Goal: Use online tool/utility

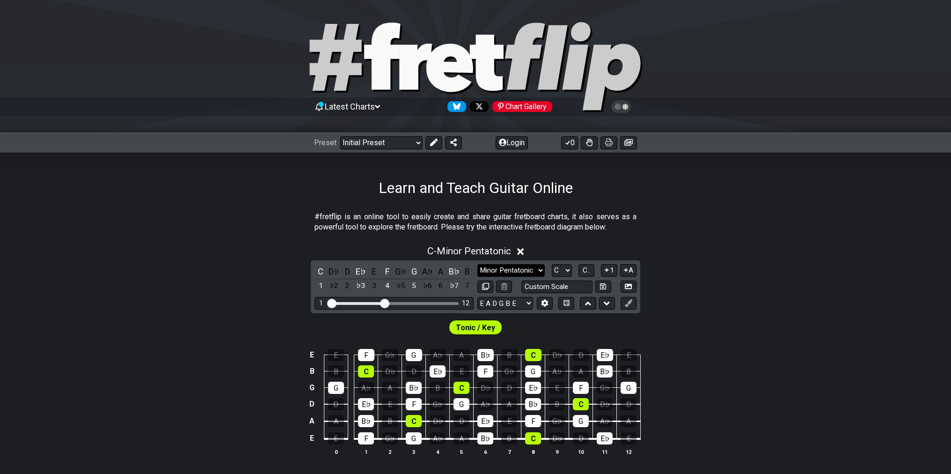
click at [477, 264] on select "Minor Pentatonic Click to edit Minor Pentatonic Major Pentatonic Minor Blues Ma…" at bounding box center [510, 270] width 67 height 13
select select "Major"
click option "Major" at bounding box center [0, 0] width 0 height 0
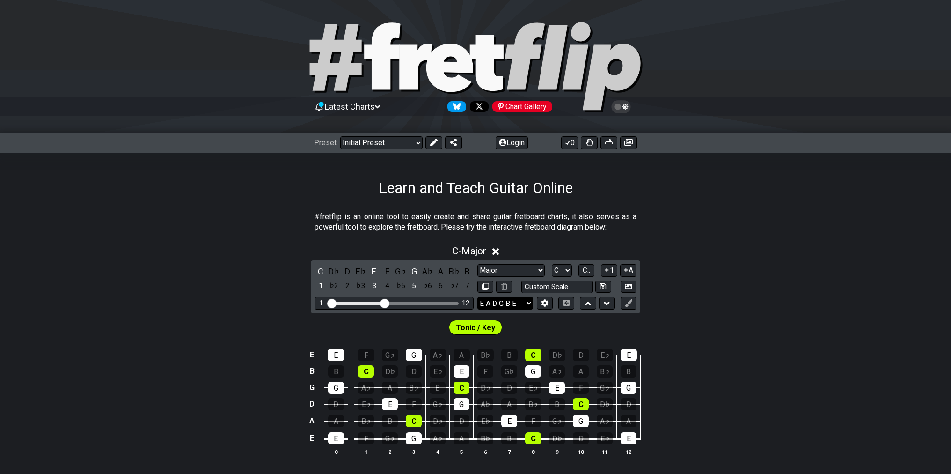
click at [477, 297] on select "E A D G B E E A D G B E E A D G B E B E A D F♯ B A D G C E A D A D G B E E♭ A♭ …" at bounding box center [505, 303] width 56 height 13
select select "C G C F A D"
click option "C G C F A D" at bounding box center [0, 0] width 0 height 0
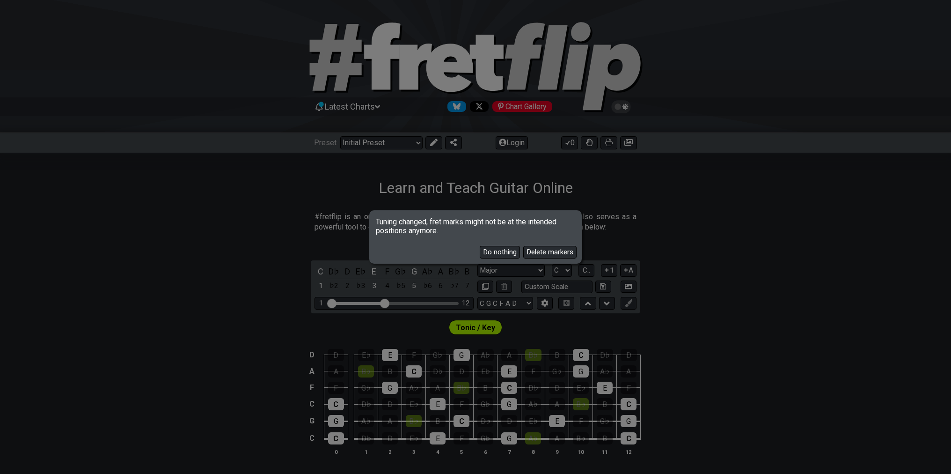
click at [556, 255] on button "Delete markers" at bounding box center [549, 252] width 53 height 13
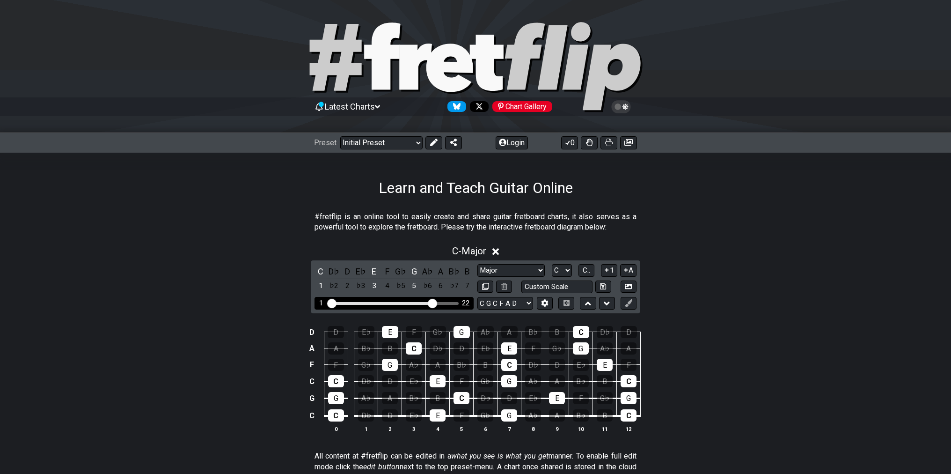
drag, startPoint x: 387, startPoint y: 304, endPoint x: 431, endPoint y: 304, distance: 43.1
click at [431, 302] on input "Visible fret range" at bounding box center [394, 302] width 133 height 0
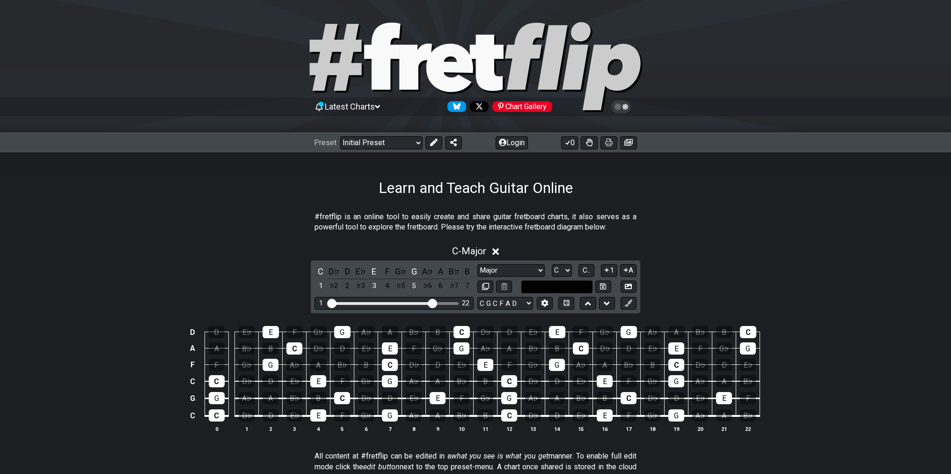
click at [578, 287] on input "text" at bounding box center [556, 286] width 71 height 13
type input "Custom Scale"
click at [672, 219] on section "#fretflip is an online tool to easily create and share guitar fretboard charts,…" at bounding box center [475, 224] width 951 height 32
click at [496, 250] on icon at bounding box center [495, 251] width 7 height 7
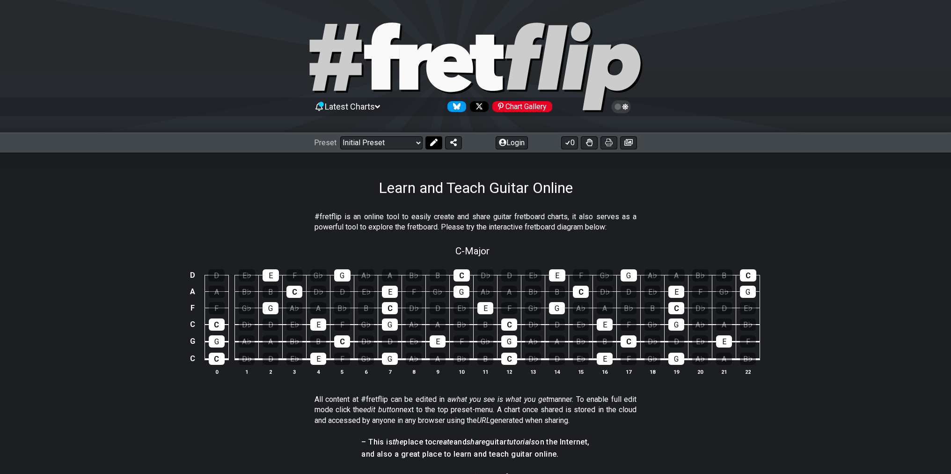
click at [433, 145] on icon at bounding box center [433, 142] width 7 height 7
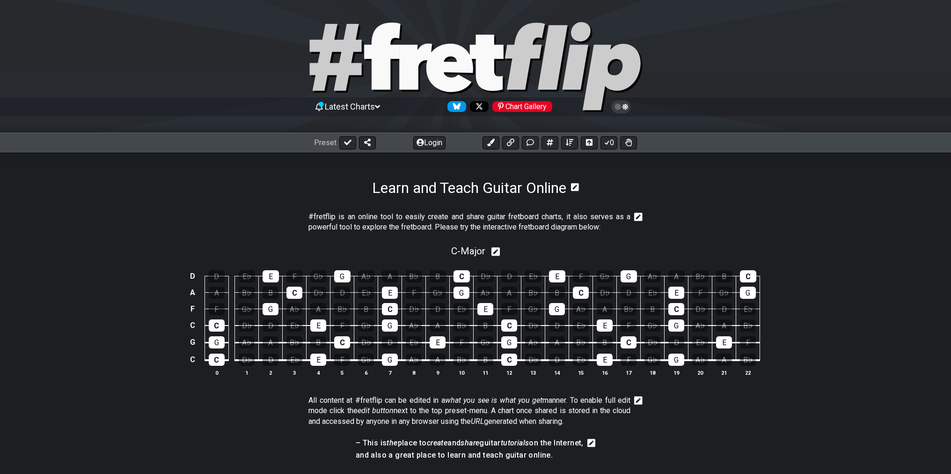
click at [500, 249] on icon at bounding box center [495, 251] width 9 height 9
select select "Major"
select select "C"
select select "C G C F A D"
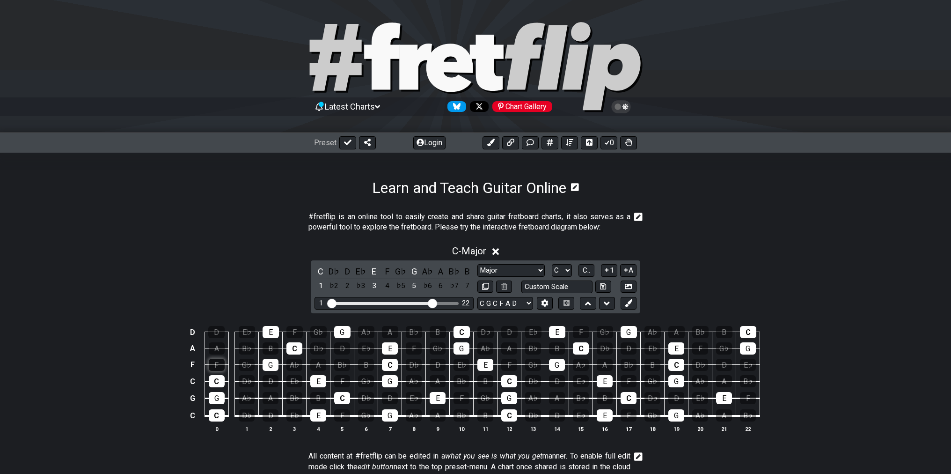
click at [218, 365] on div "F" at bounding box center [217, 364] width 16 height 12
click at [222, 344] on div "A" at bounding box center [217, 348] width 16 height 12
click at [220, 335] on div "D" at bounding box center [216, 332] width 16 height 12
click at [295, 329] on div "F" at bounding box center [294, 332] width 16 height 12
click at [323, 362] on div "A" at bounding box center [318, 364] width 16 height 12
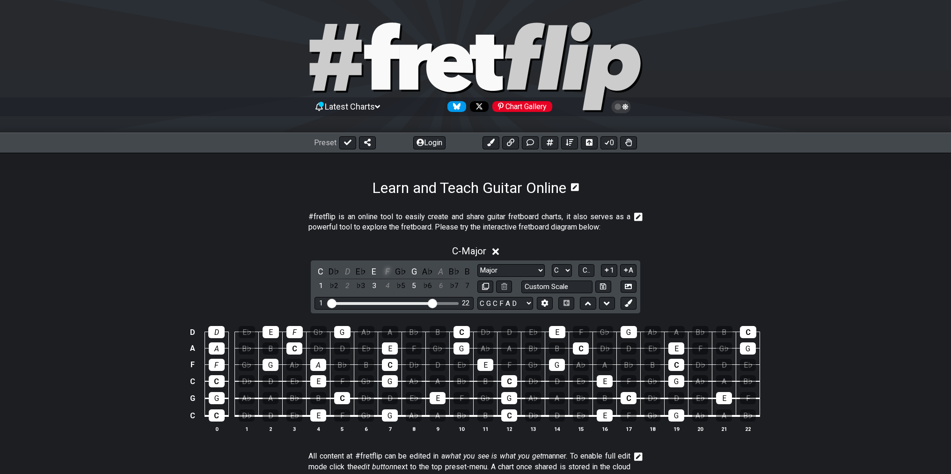
click at [384, 272] on div "F" at bounding box center [387, 271] width 12 height 13
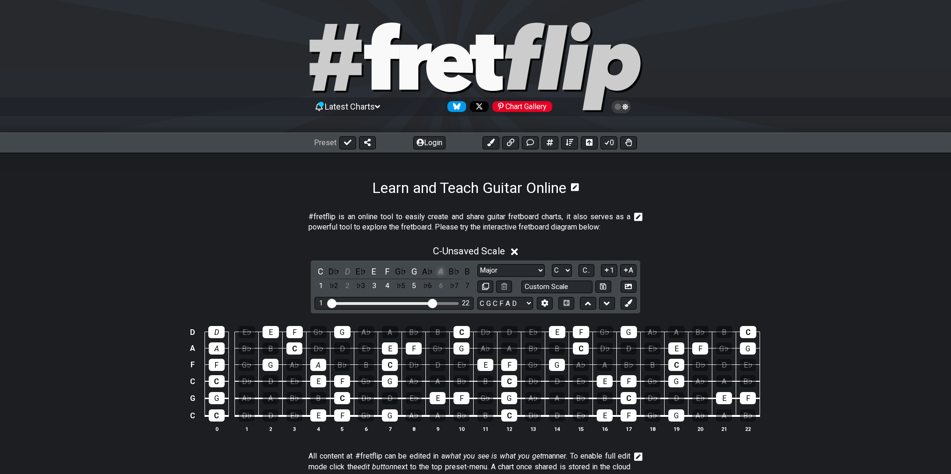
click at [443, 272] on div "A" at bounding box center [441, 271] width 12 height 13
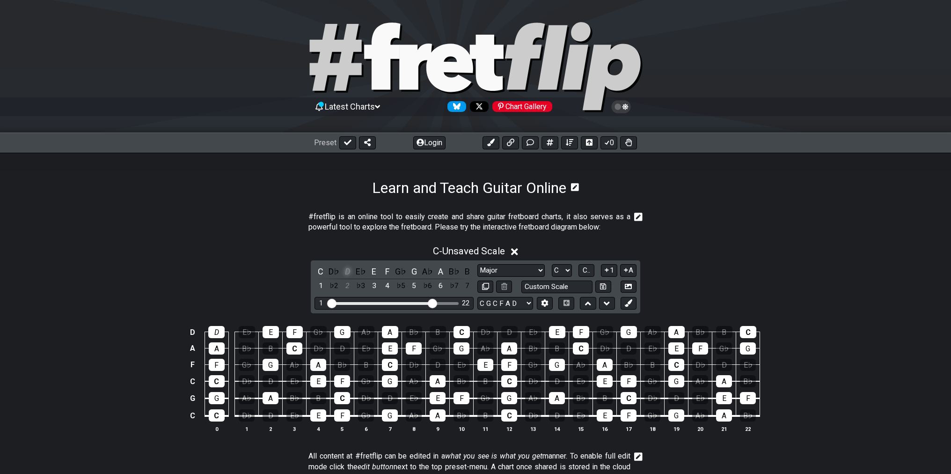
click at [346, 270] on div "D" at bounding box center [347, 271] width 12 height 13
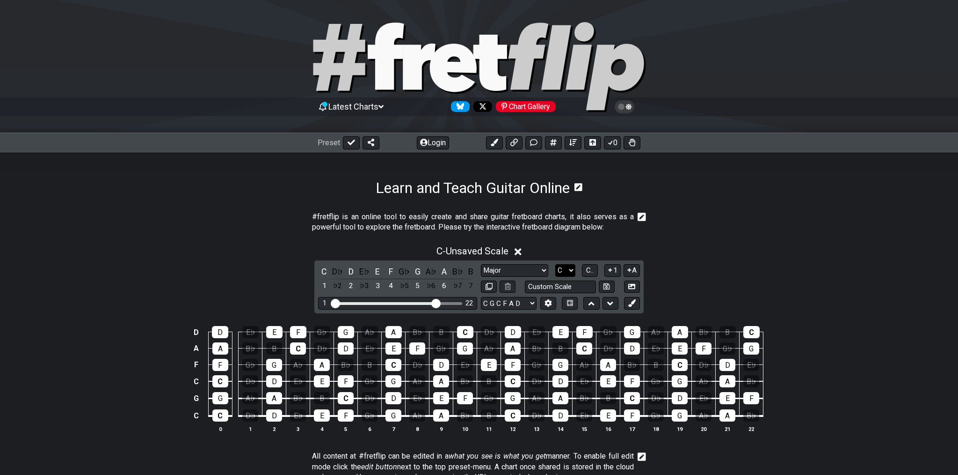
click at [555, 264] on select "A♭ A A♯ B♭ B C C♯ D♭ D D♯ E♭ E F F♯ G♭ G G♯" at bounding box center [565, 270] width 20 height 13
select select "E"
click option "E" at bounding box center [0, 0] width 0 height 0
